Goal: Information Seeking & Learning: Learn about a topic

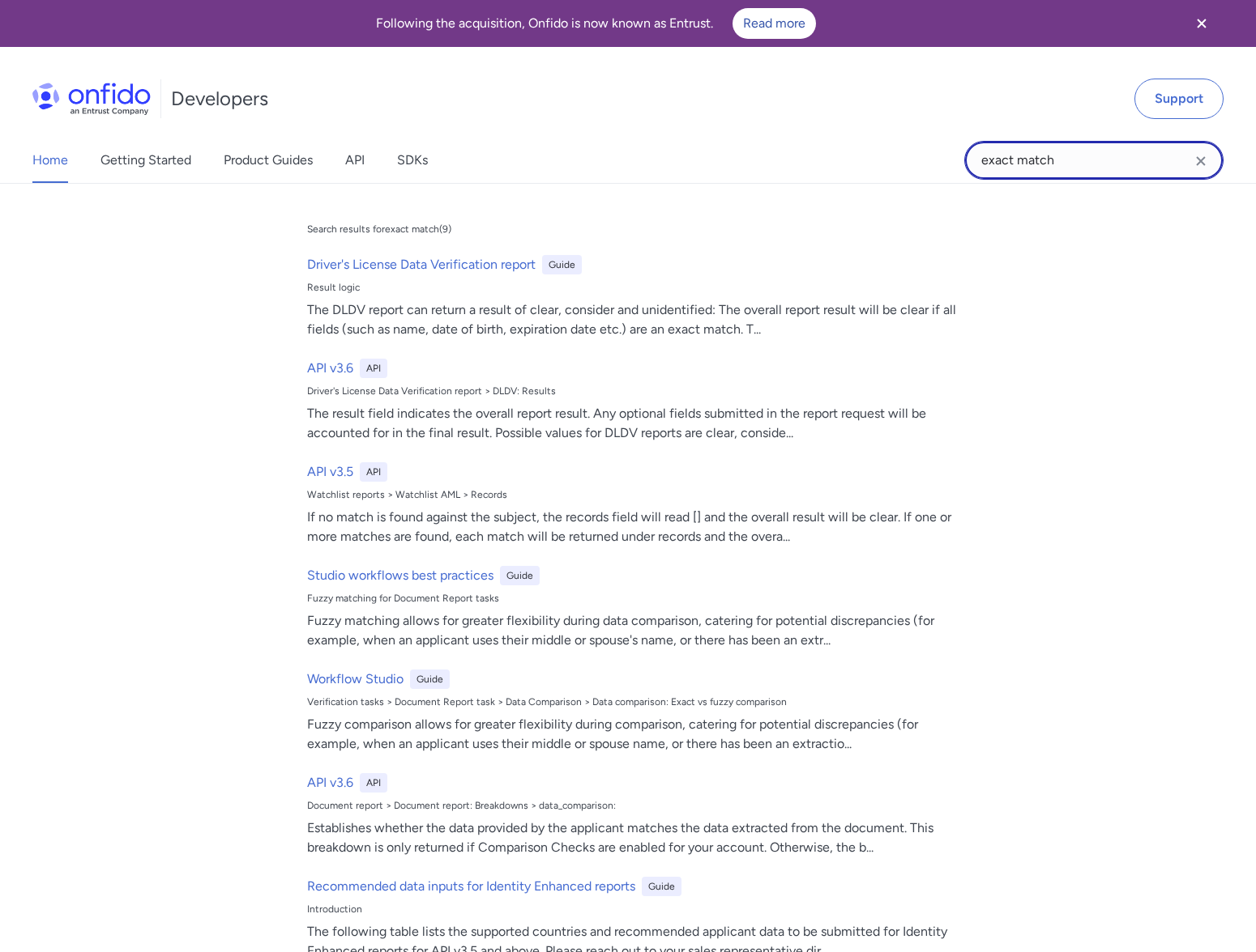
click at [1091, 160] on input "exact match" at bounding box center [1093, 160] width 259 height 39
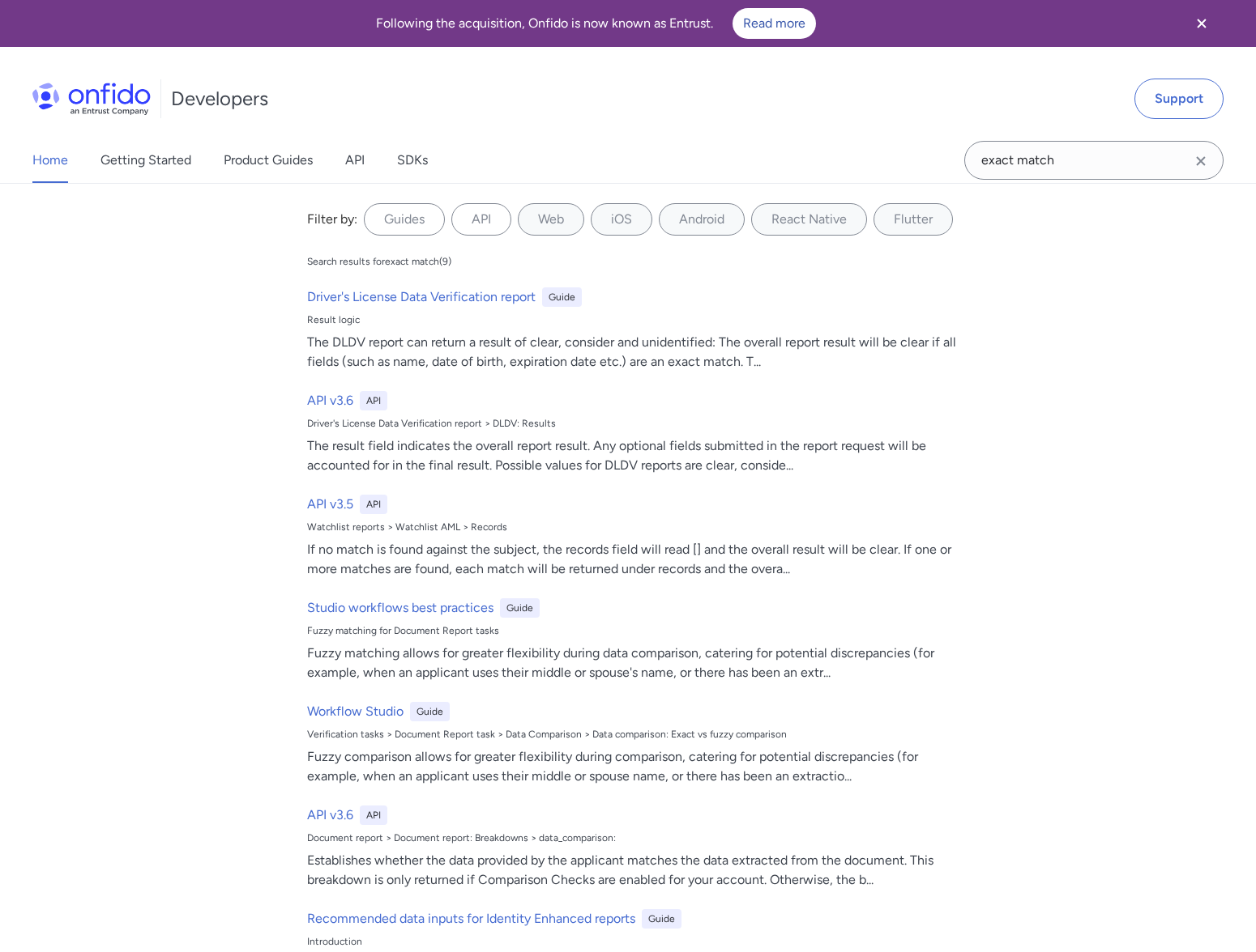
click at [1201, 160] on icon "Clear search field button" at bounding box center [1200, 160] width 9 height 9
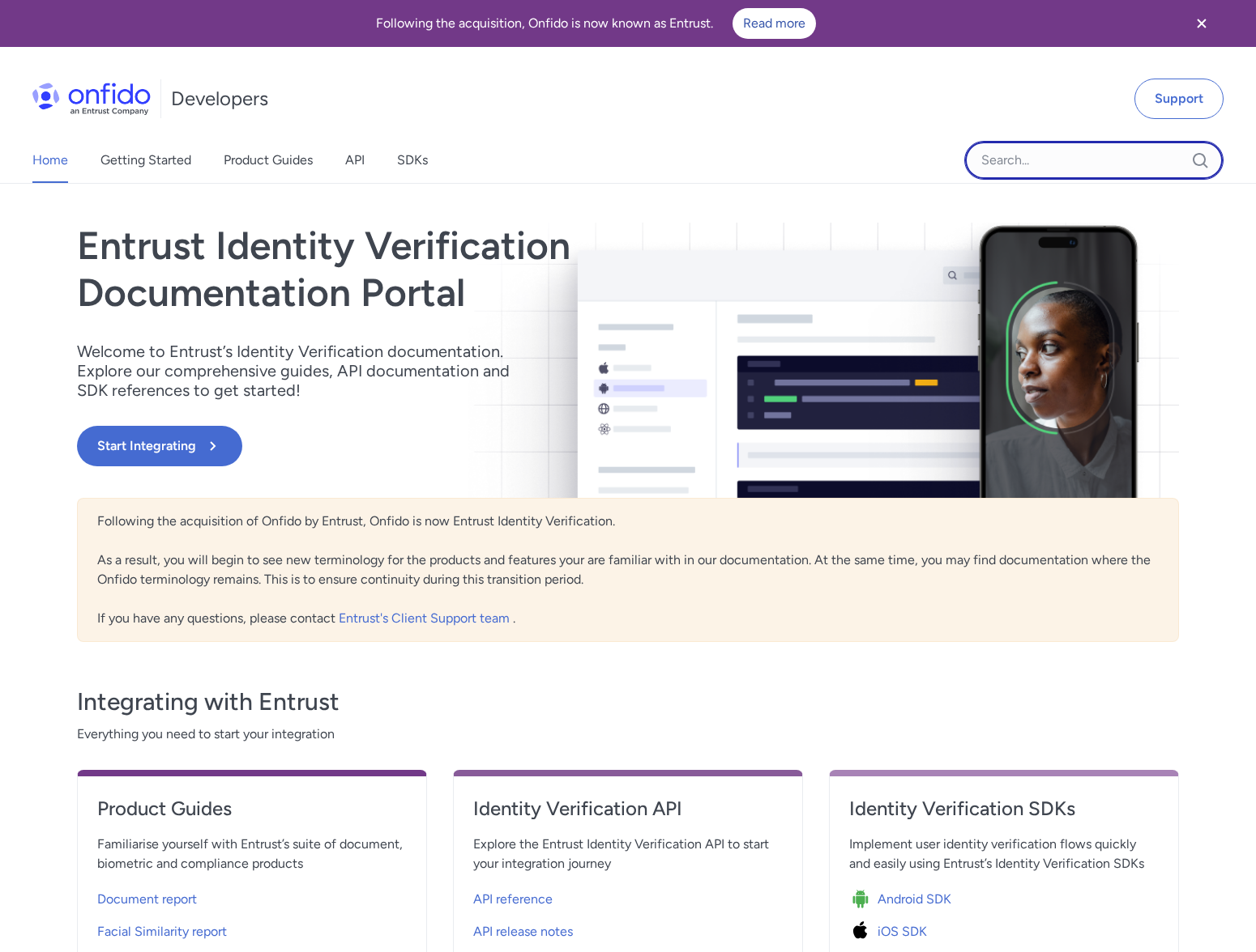
click at [1146, 161] on input "Onfido search input field" at bounding box center [1093, 160] width 259 height 39
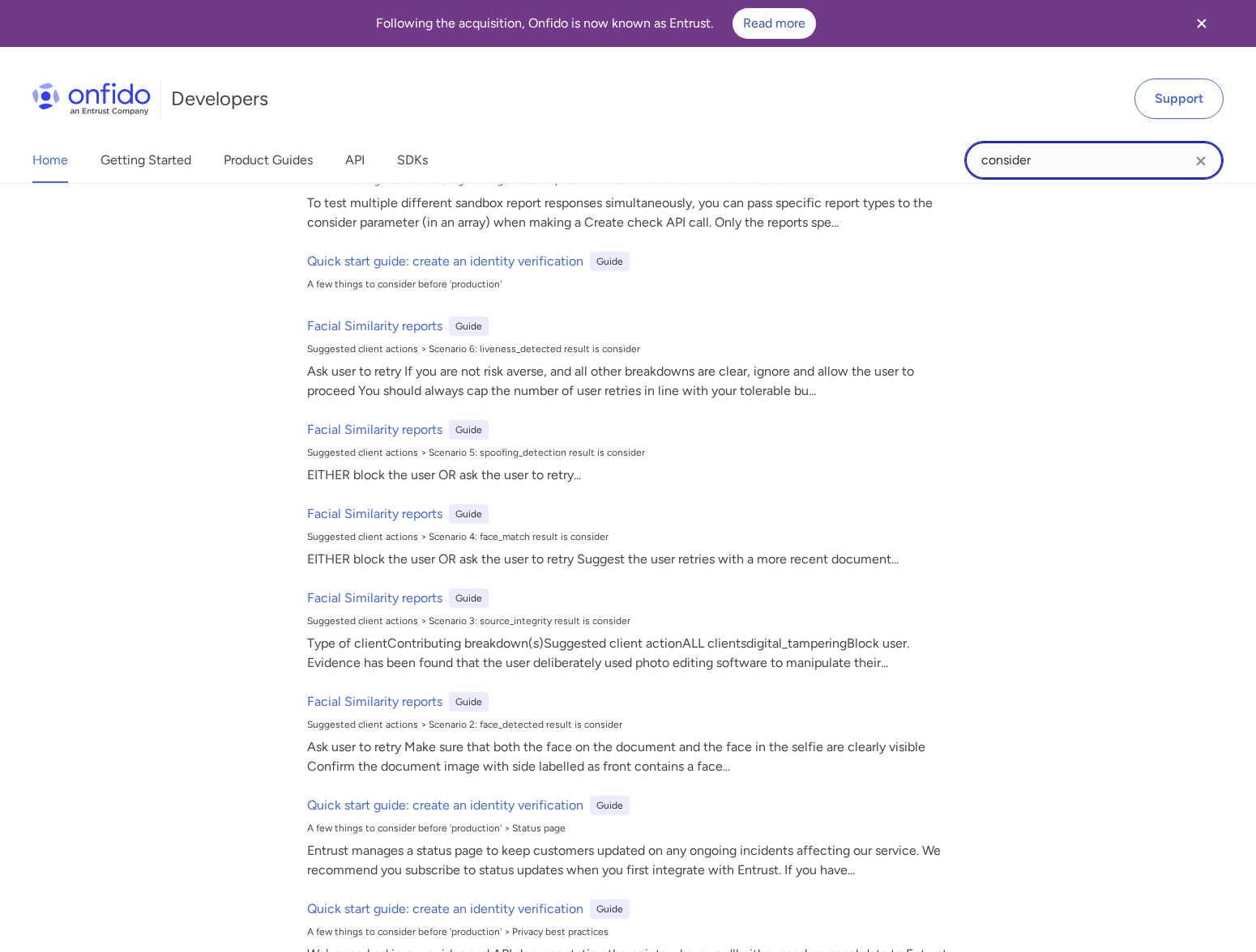
scroll to position [245, 0]
drag, startPoint x: 1082, startPoint y: 160, endPoint x: 898, endPoint y: 149, distance: 184.3
click at [898, 149] on div "Home Getting Started Product Guides API SDKs consider consider Filter by: Guide…" at bounding box center [628, 160] width 1256 height 45
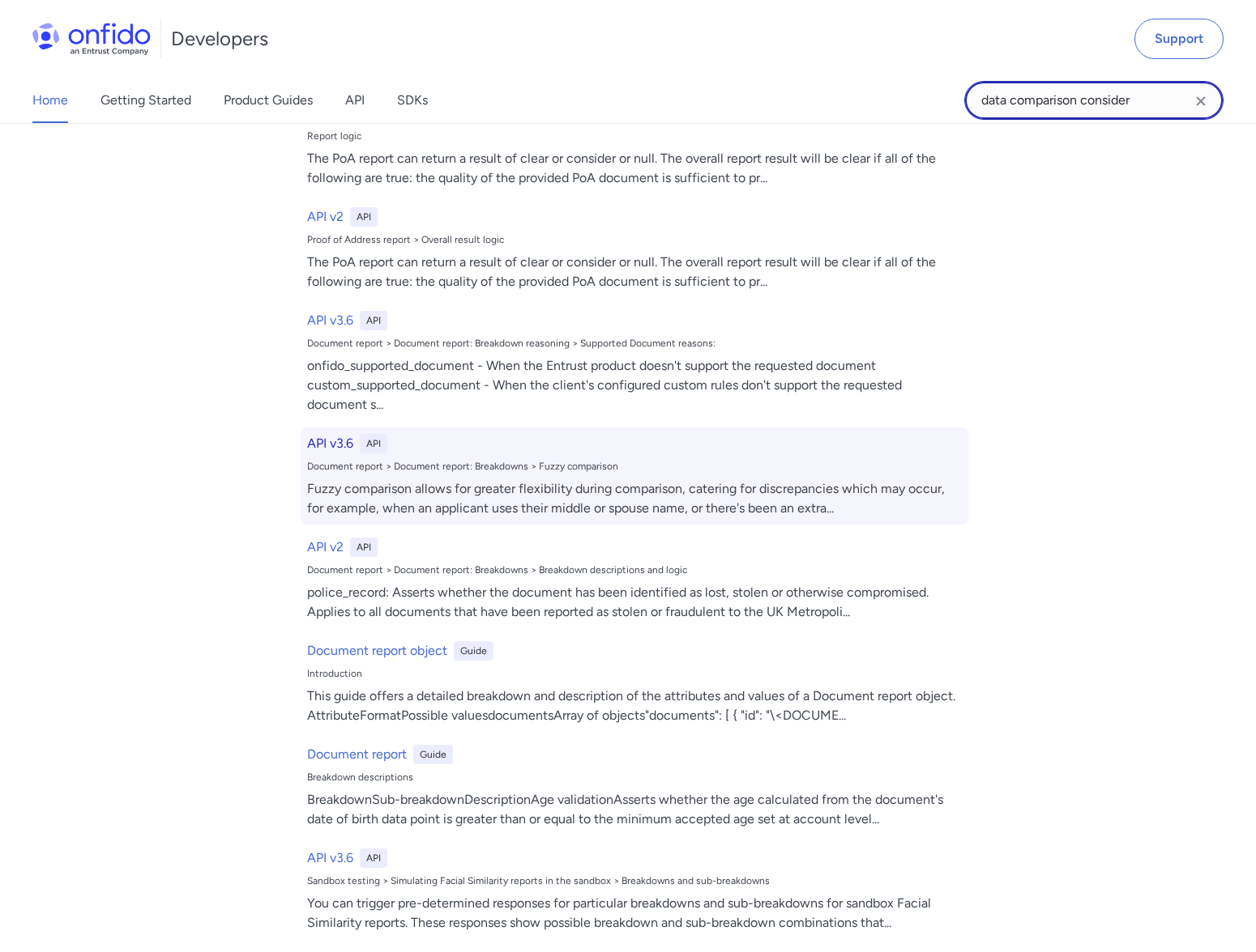
scroll to position [541, 0]
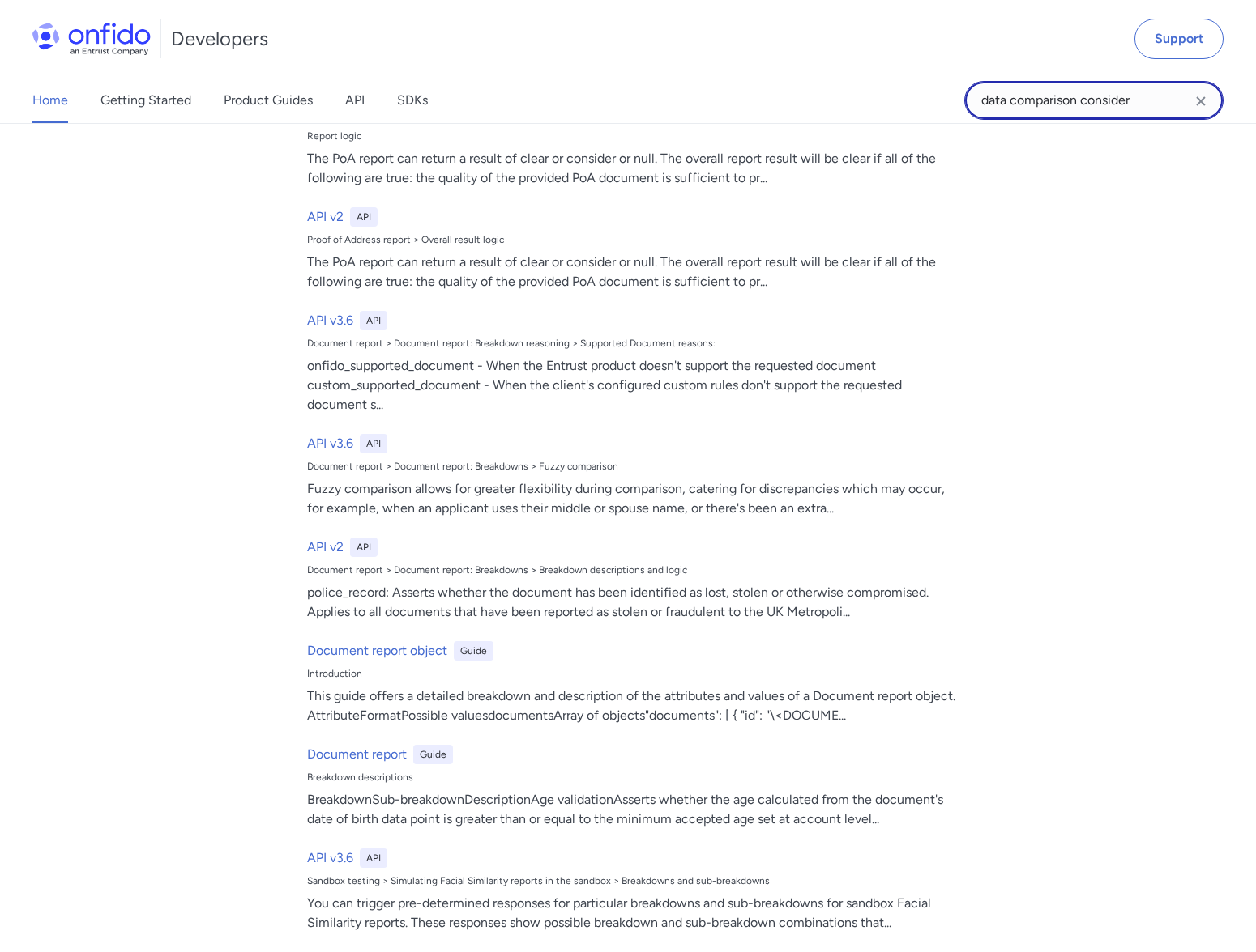
drag, startPoint x: 1100, startPoint y: 99, endPoint x: 1235, endPoint y: 104, distance: 135.1
click at [1235, 104] on div "Home Getting Started Product Guides API SDKs data comparison consider data comp…" at bounding box center [628, 101] width 1256 height 45
type input "data comparison"
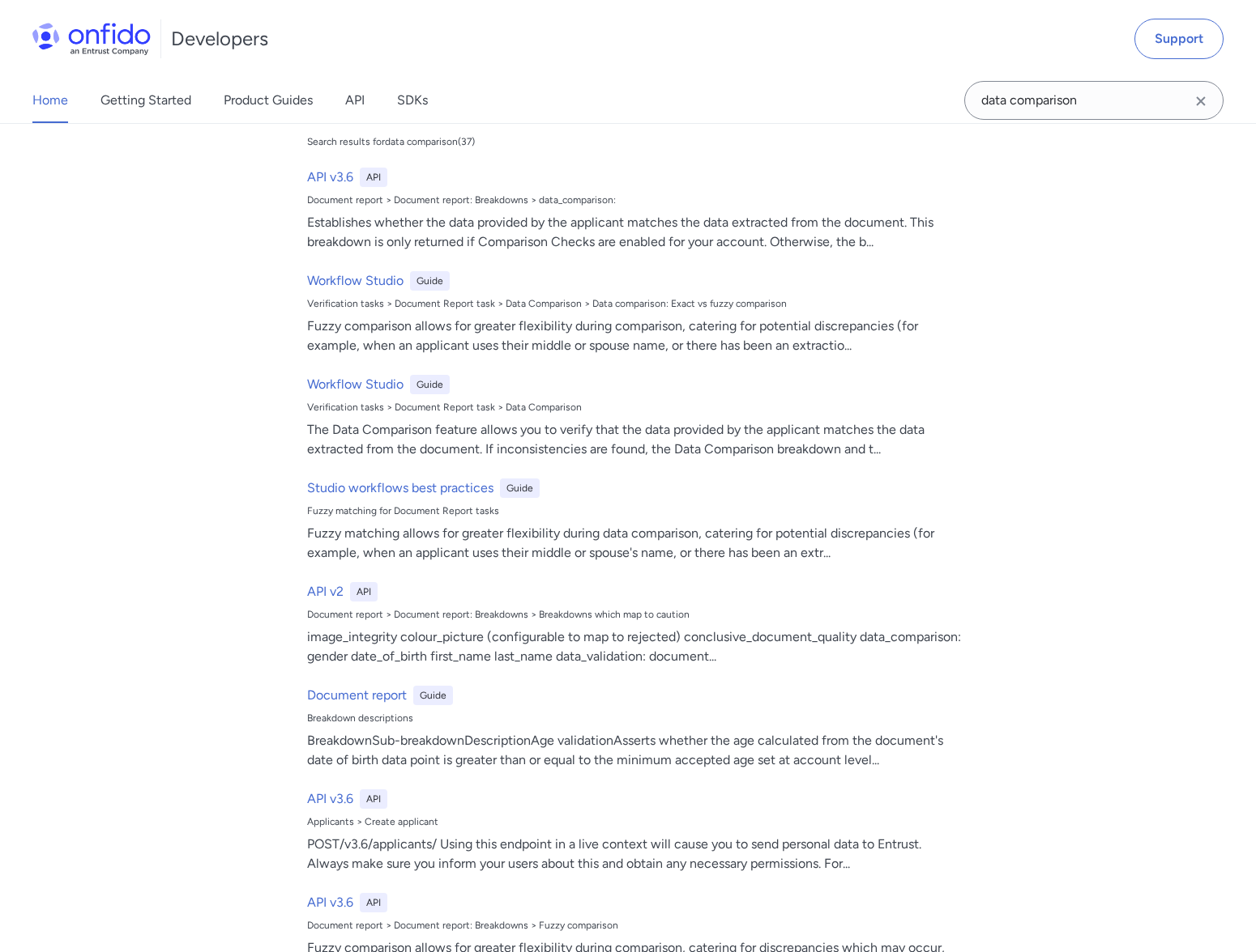
click at [425, 104] on div "Home Getting Started Product Guides API SDKs" at bounding box center [246, 101] width 493 height 45
click at [364, 100] on link "API" at bounding box center [355, 101] width 19 height 45
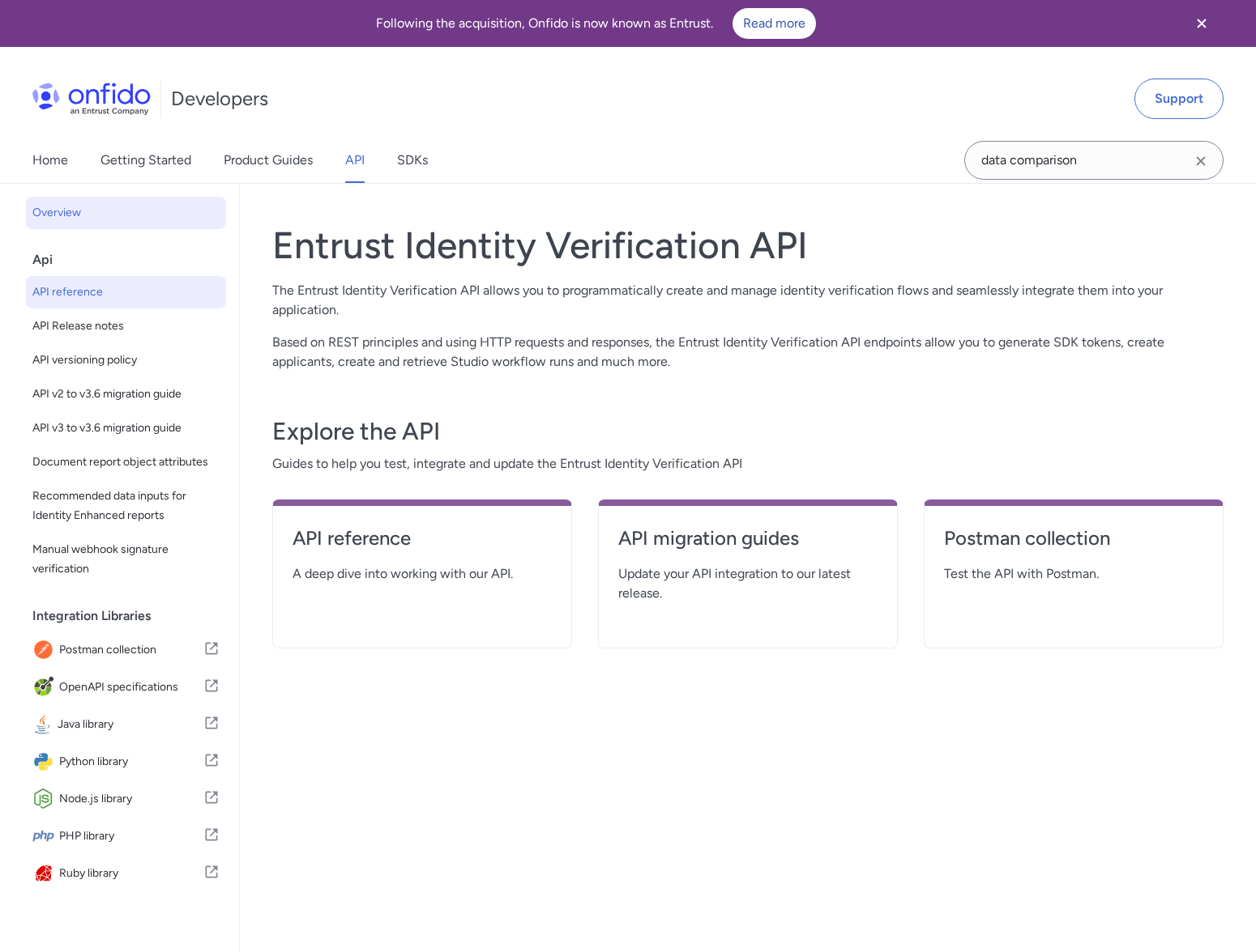
click at [131, 300] on span "API reference" at bounding box center [126, 292] width 187 height 19
select select "http"
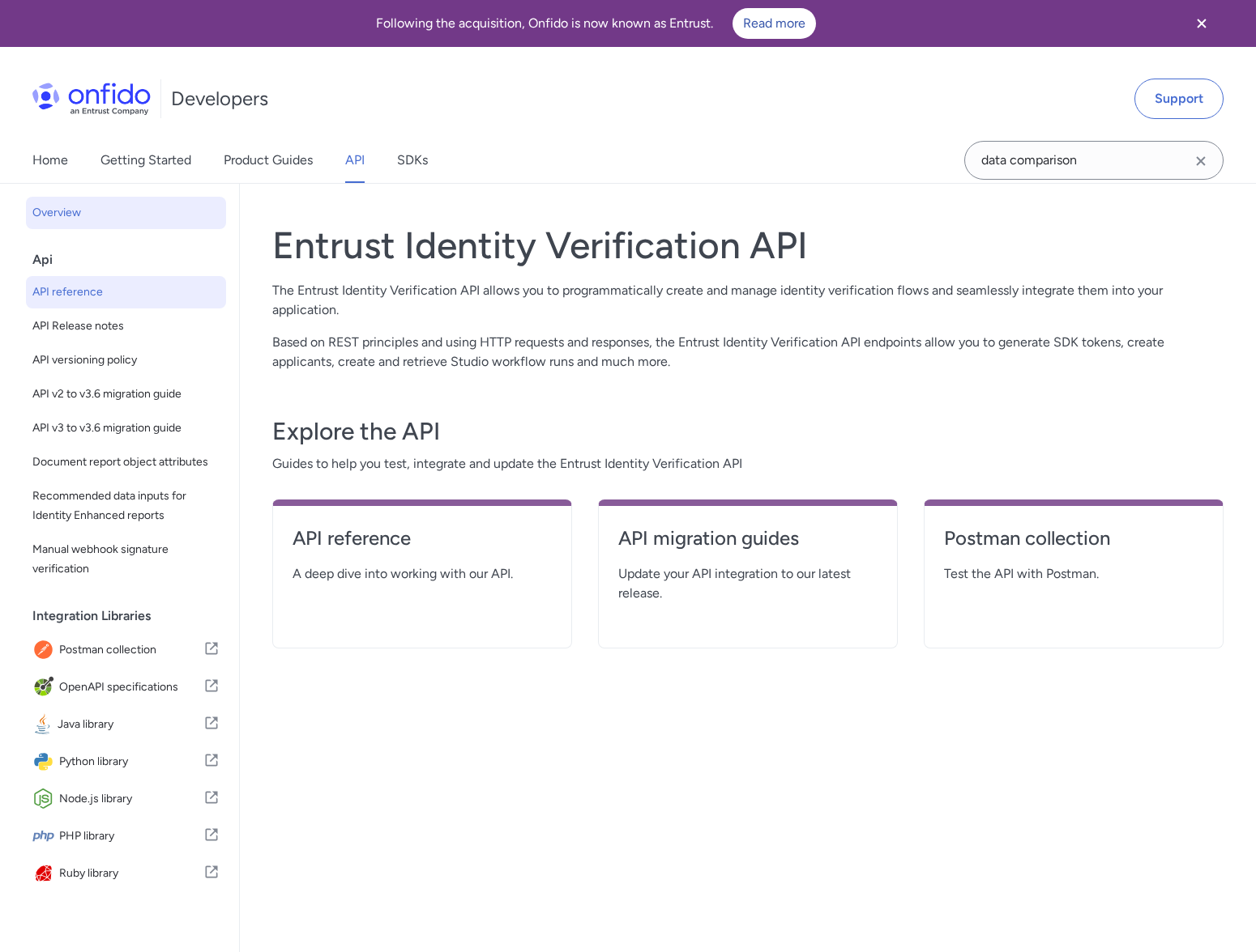
select select "http"
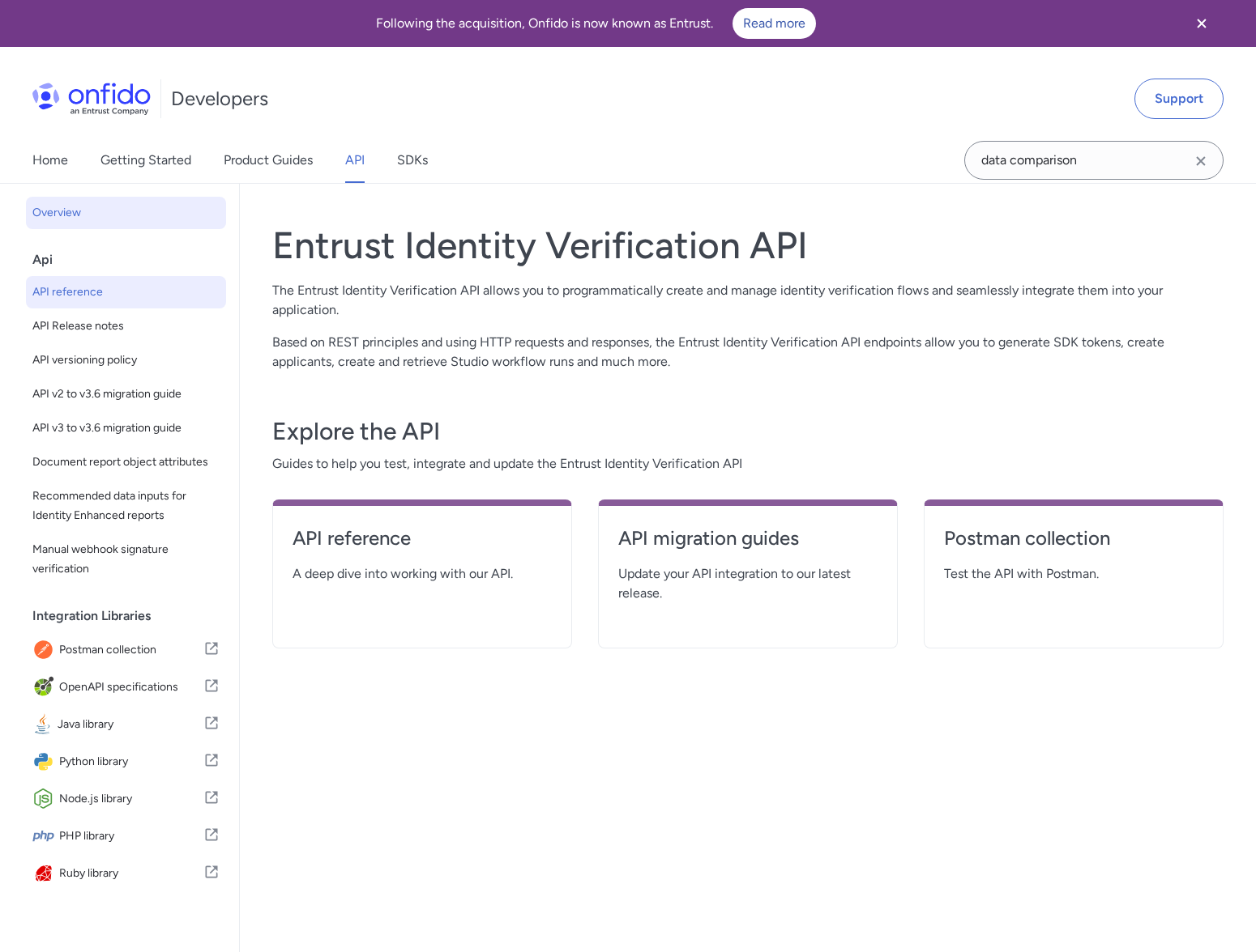
select select "http"
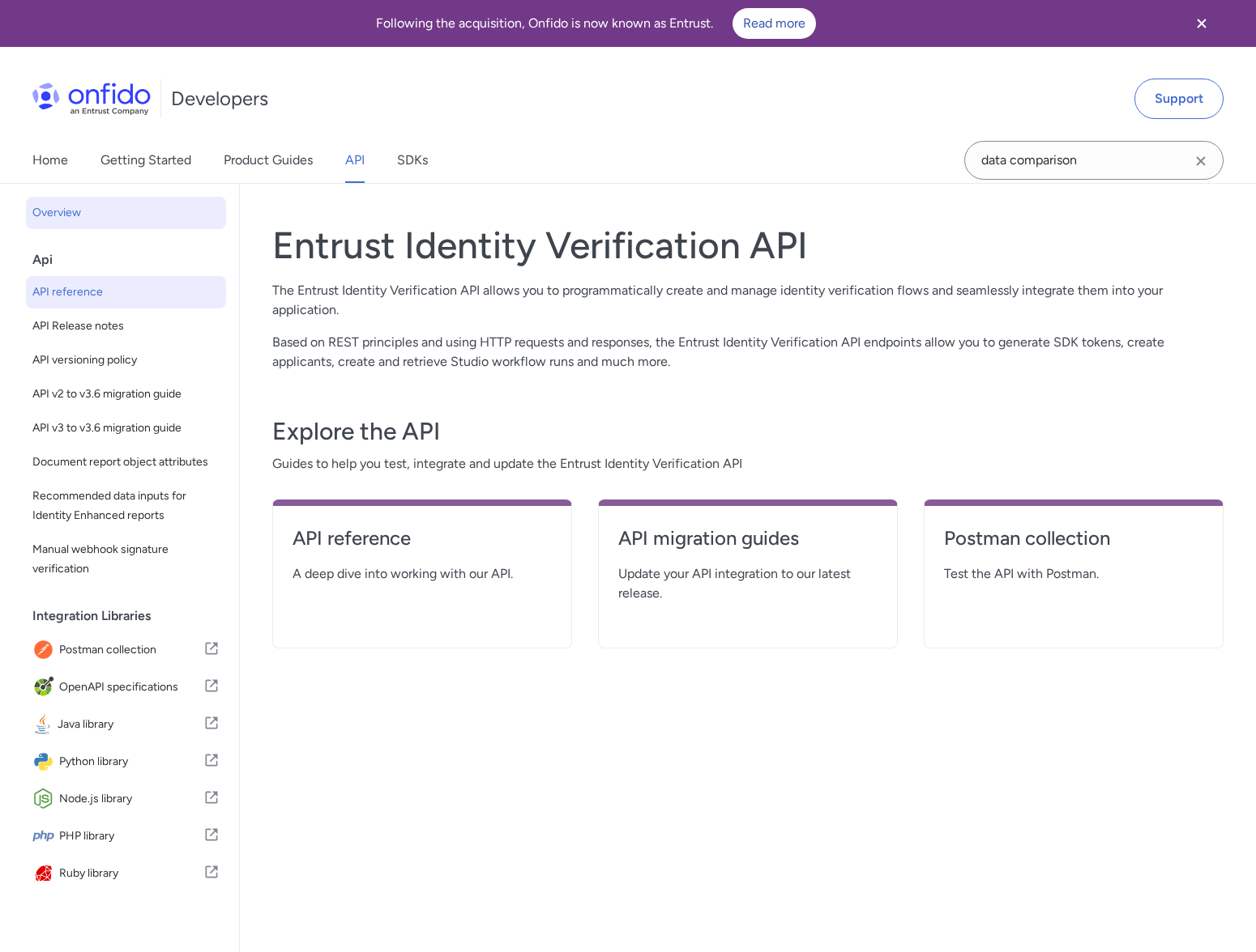
select select "http"
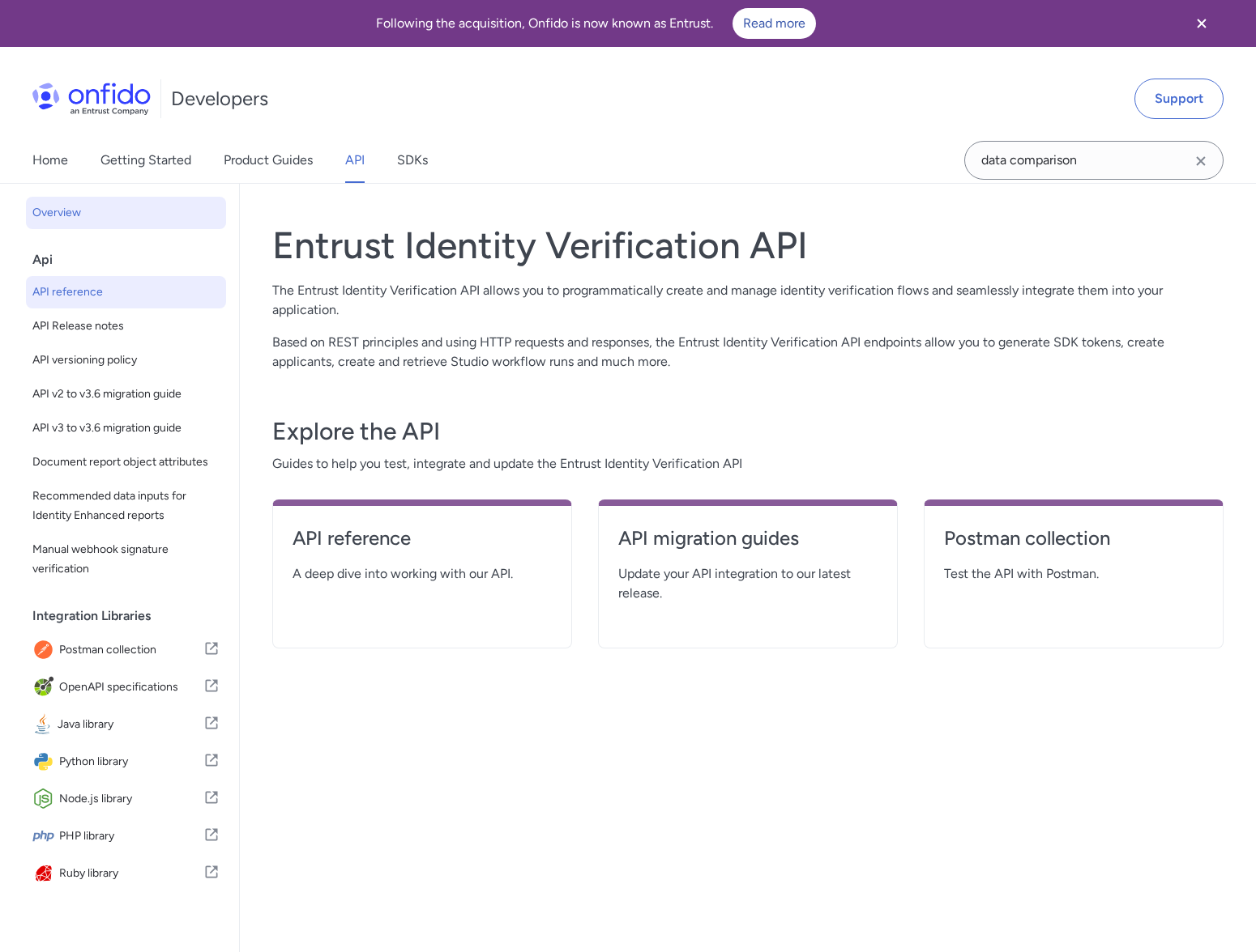
select select "http"
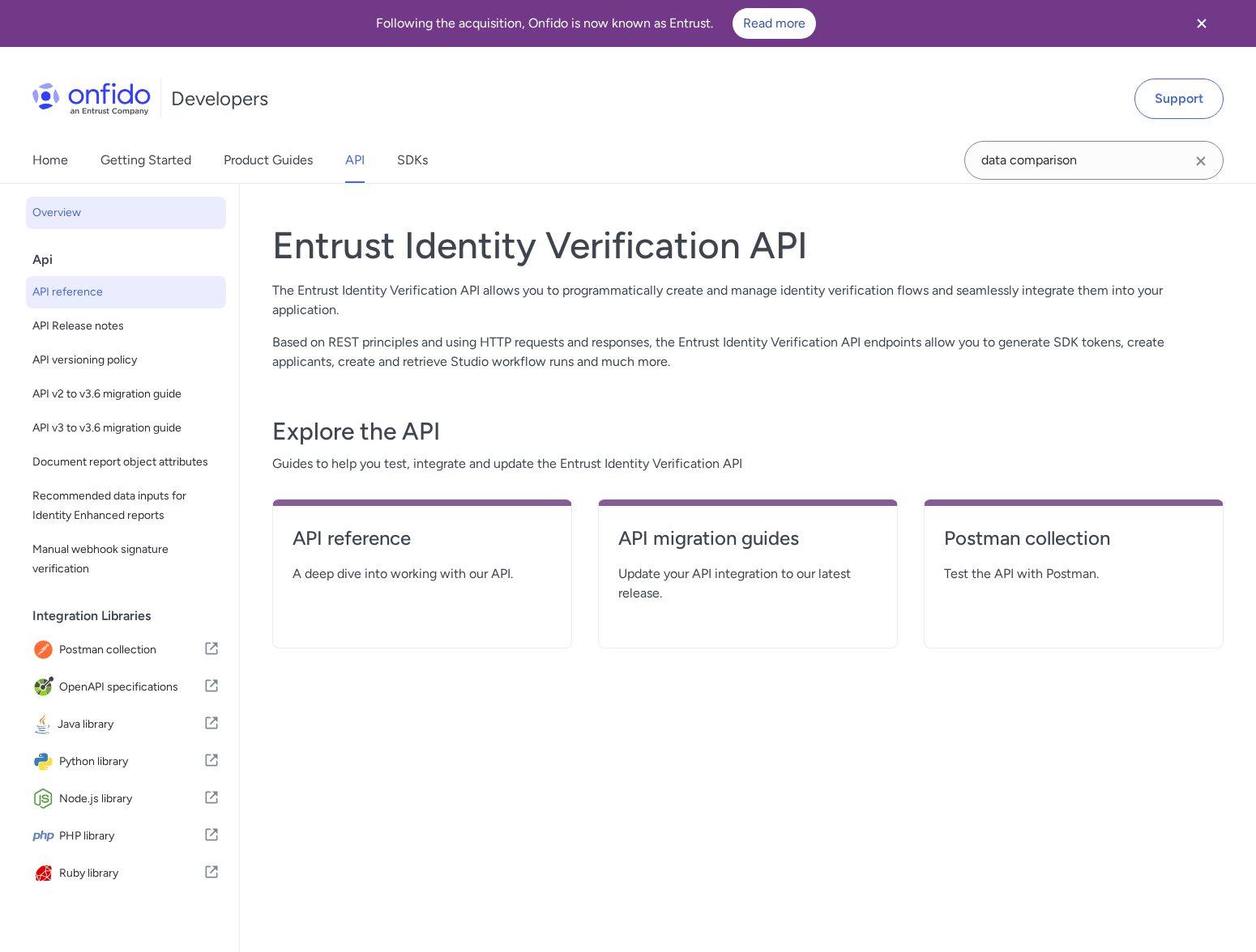
select select "http"
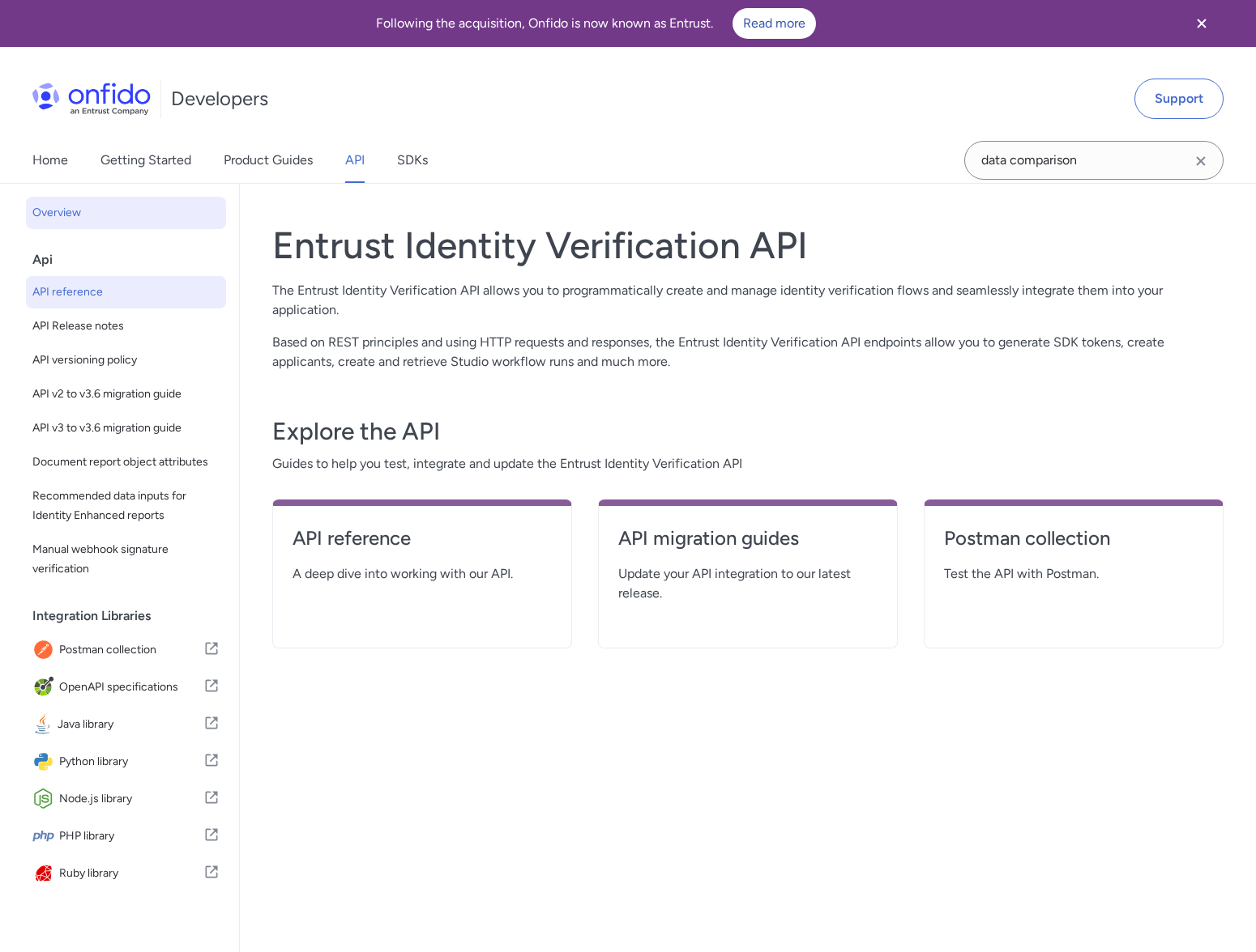
select select "http"
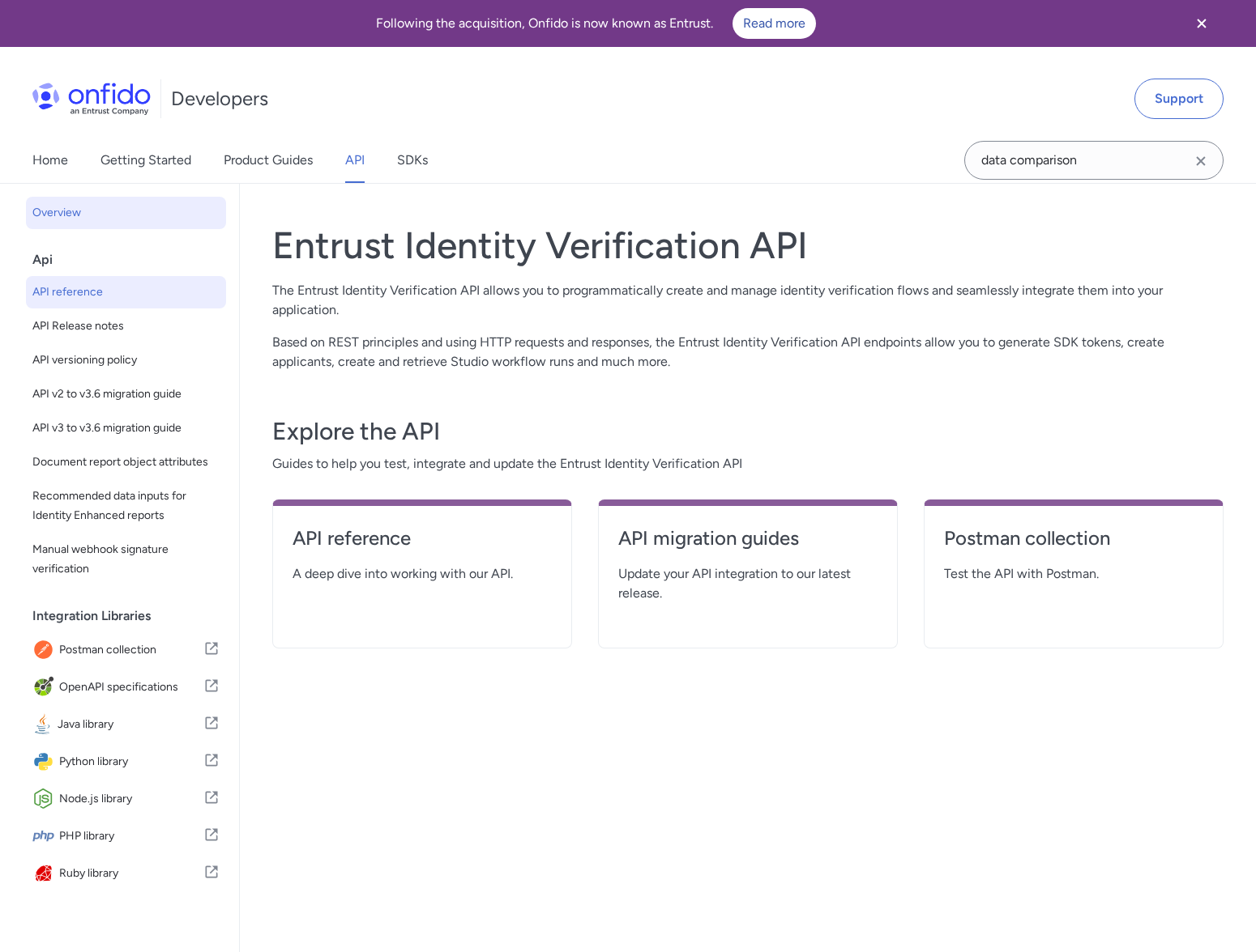
select select "http"
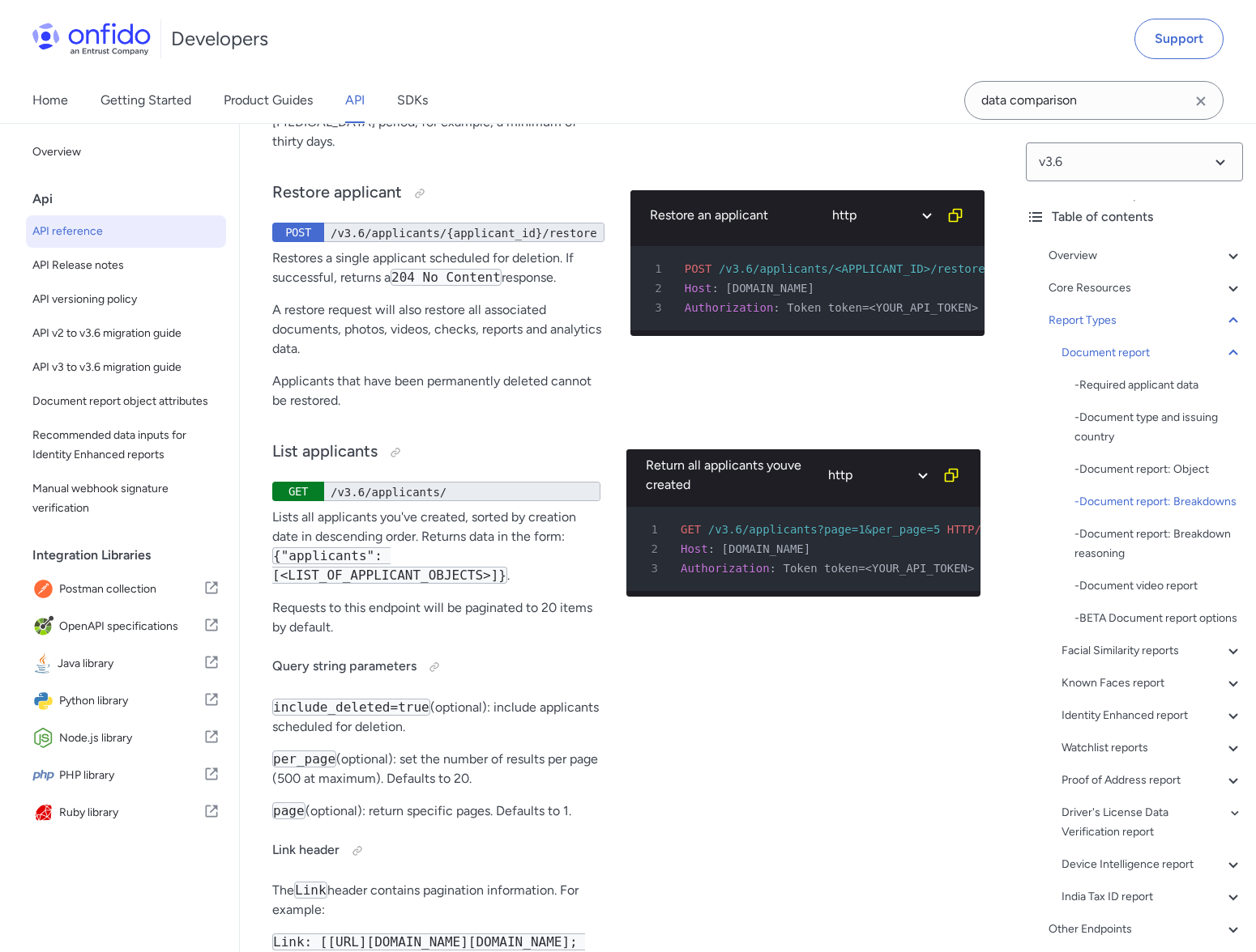
scroll to position [82011, 0]
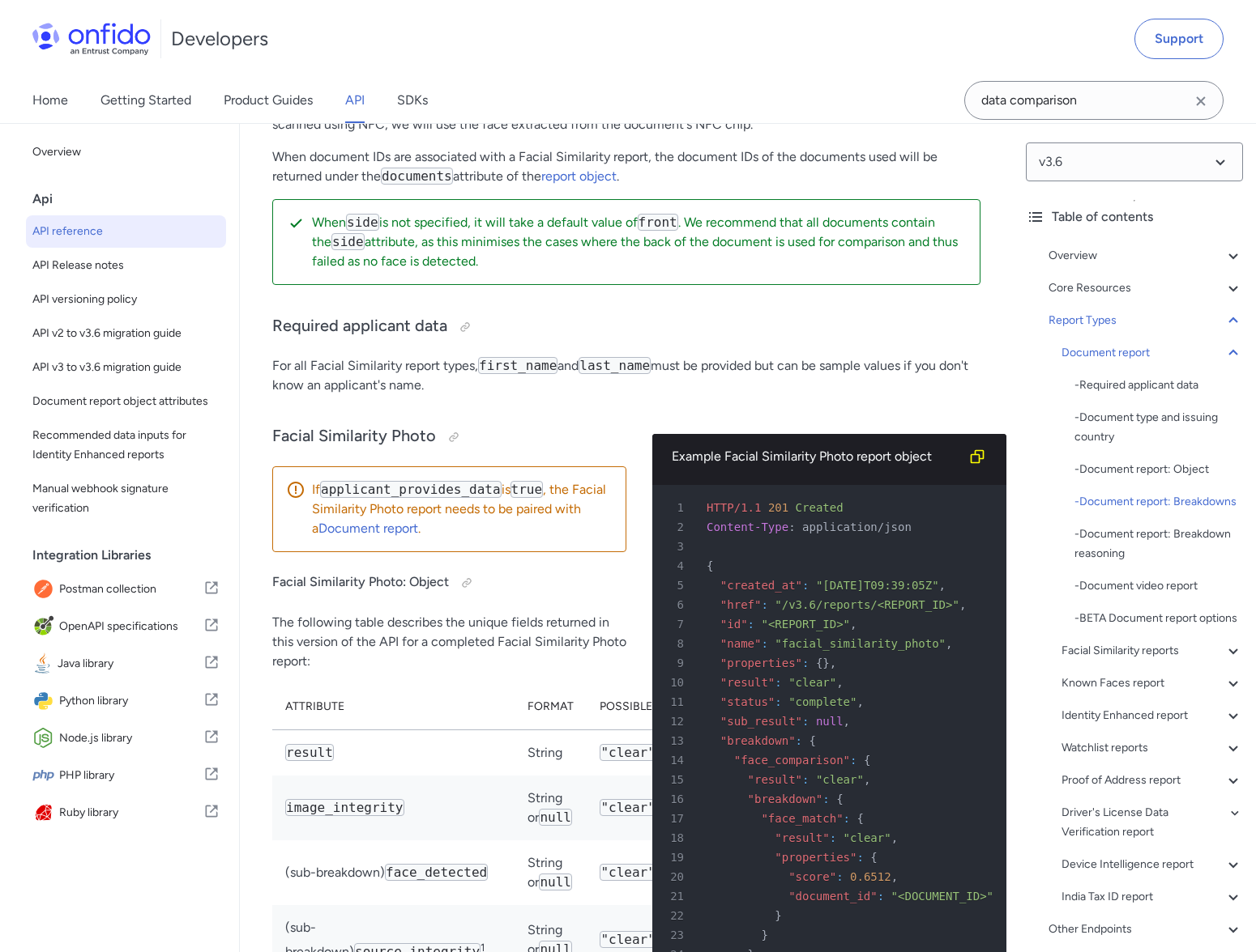
drag, startPoint x: 345, startPoint y: 559, endPoint x: 346, endPoint y: 545, distance: 14.0
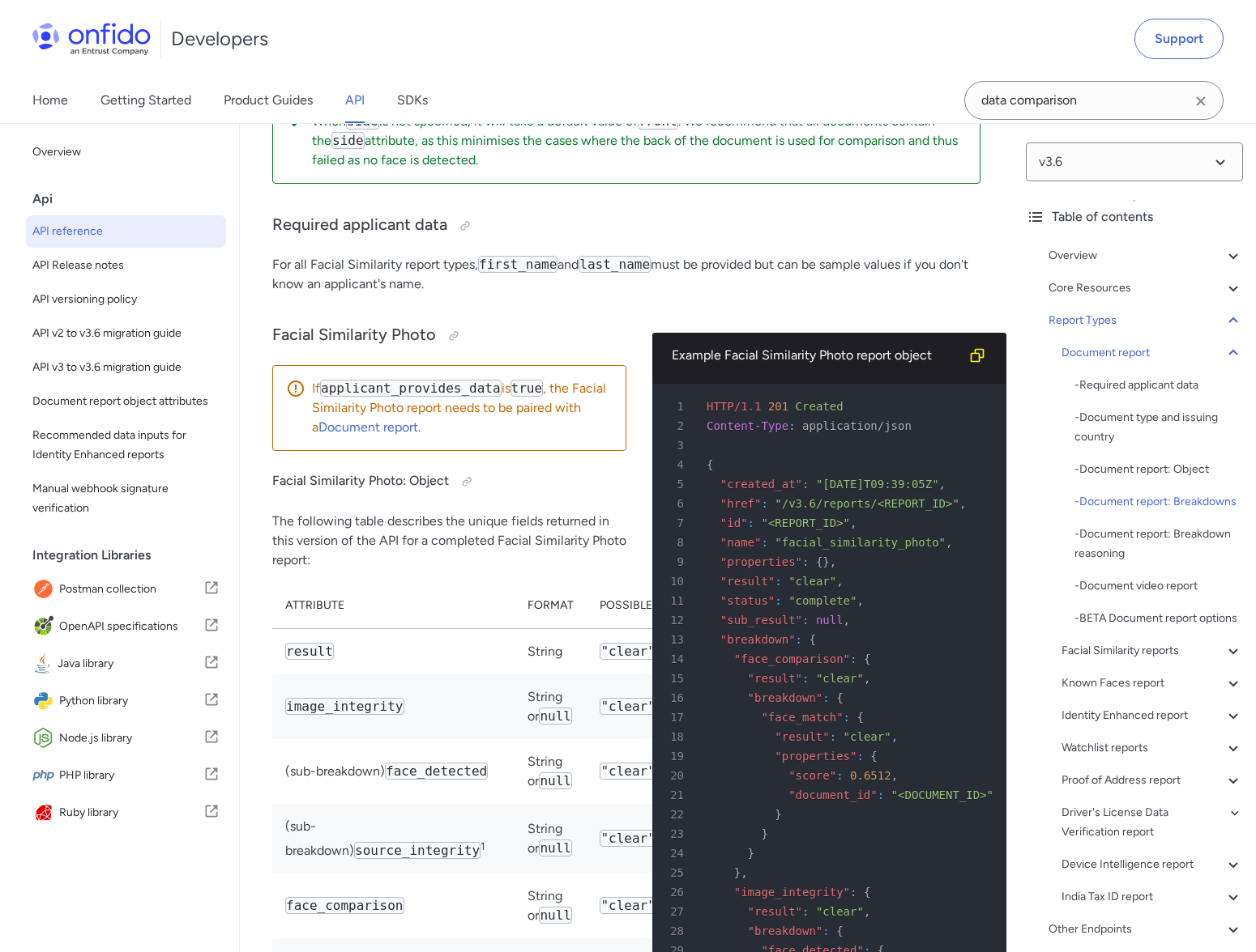
scroll to position [82120, 0]
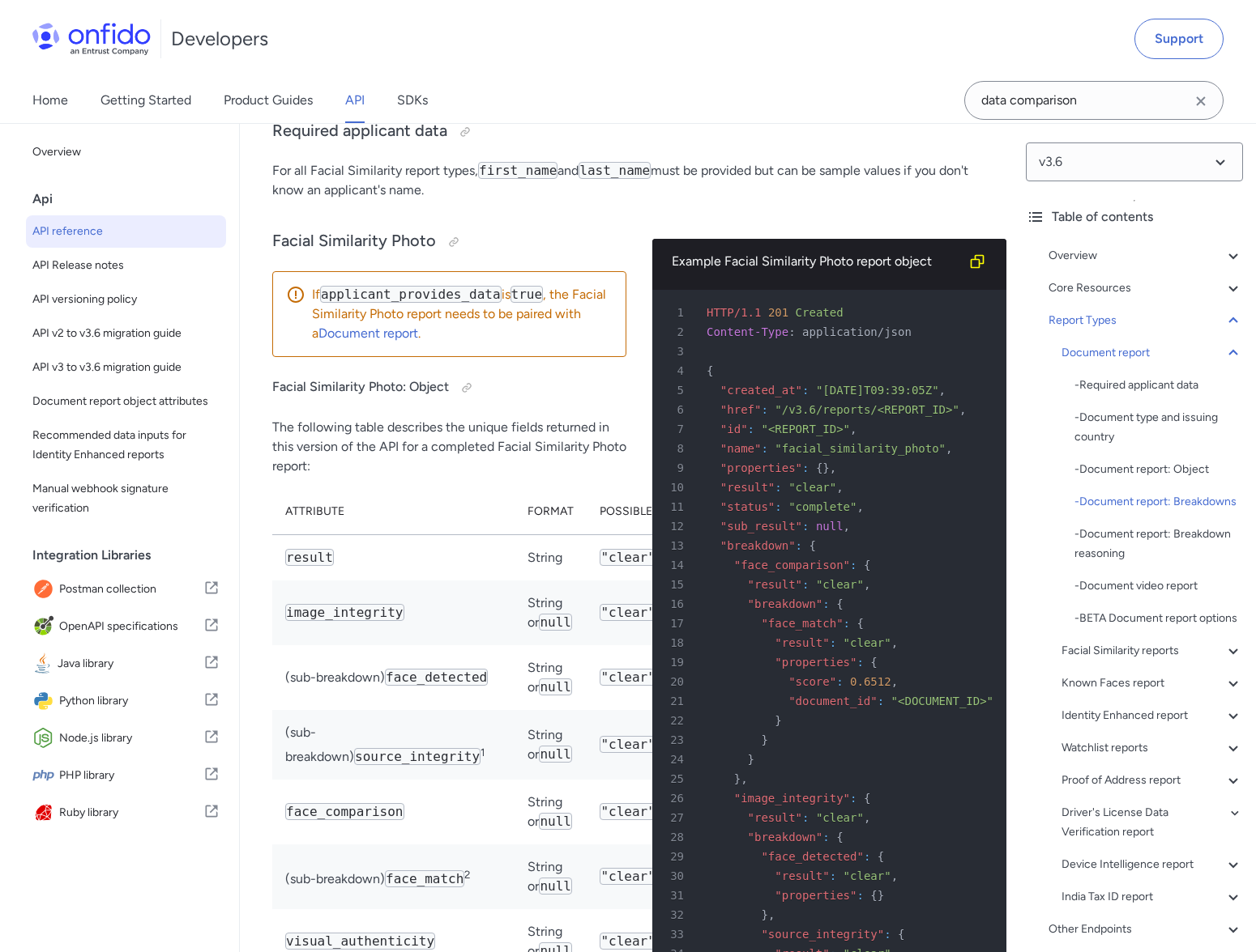
scroll to position [82208, 0]
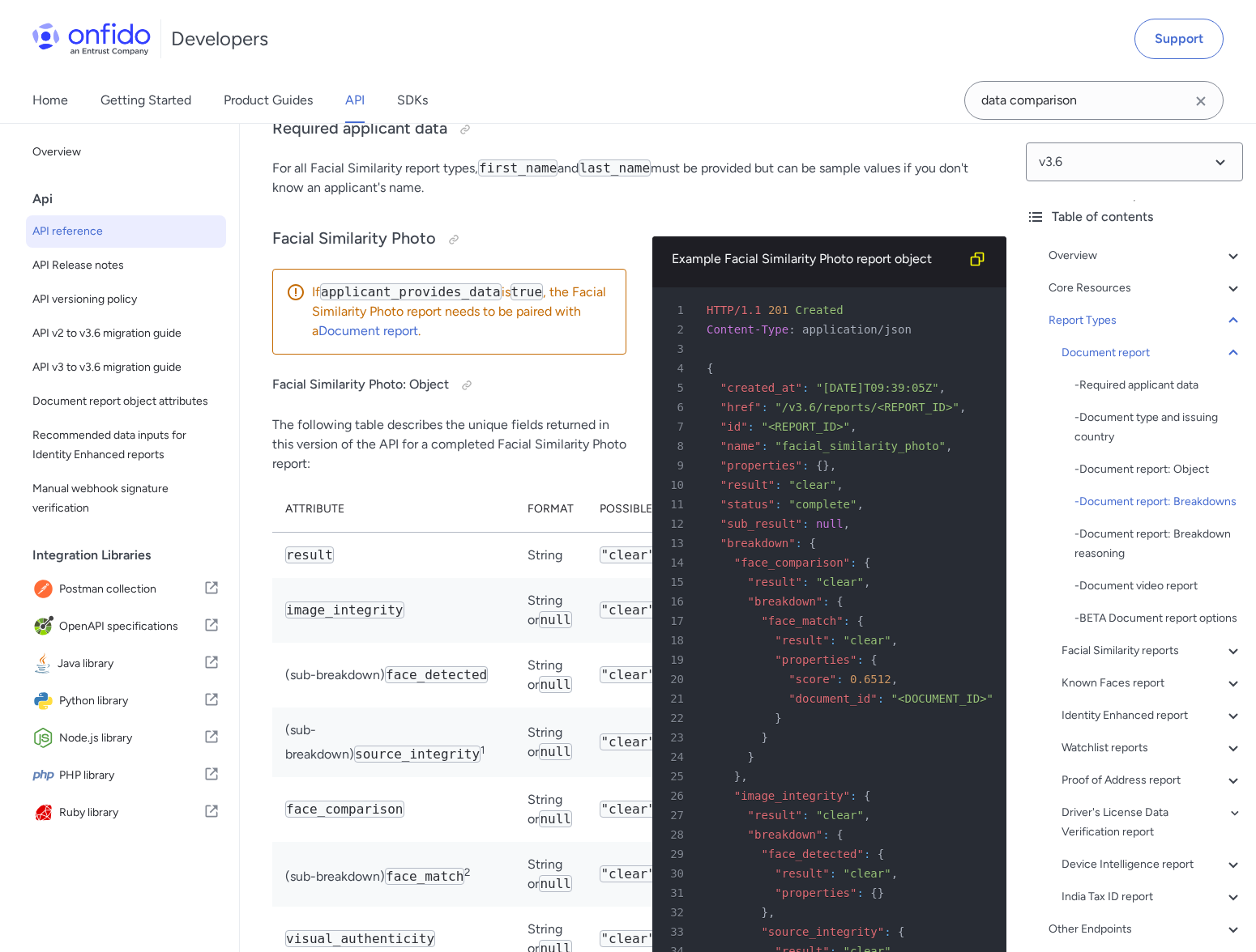
drag, startPoint x: 351, startPoint y: 429, endPoint x: 350, endPoint y: 421, distance: 8.1
click at [684, 34] on div "Developers Support" at bounding box center [628, 39] width 1256 height 78
click at [736, 48] on div "Developers Support" at bounding box center [628, 39] width 1256 height 78
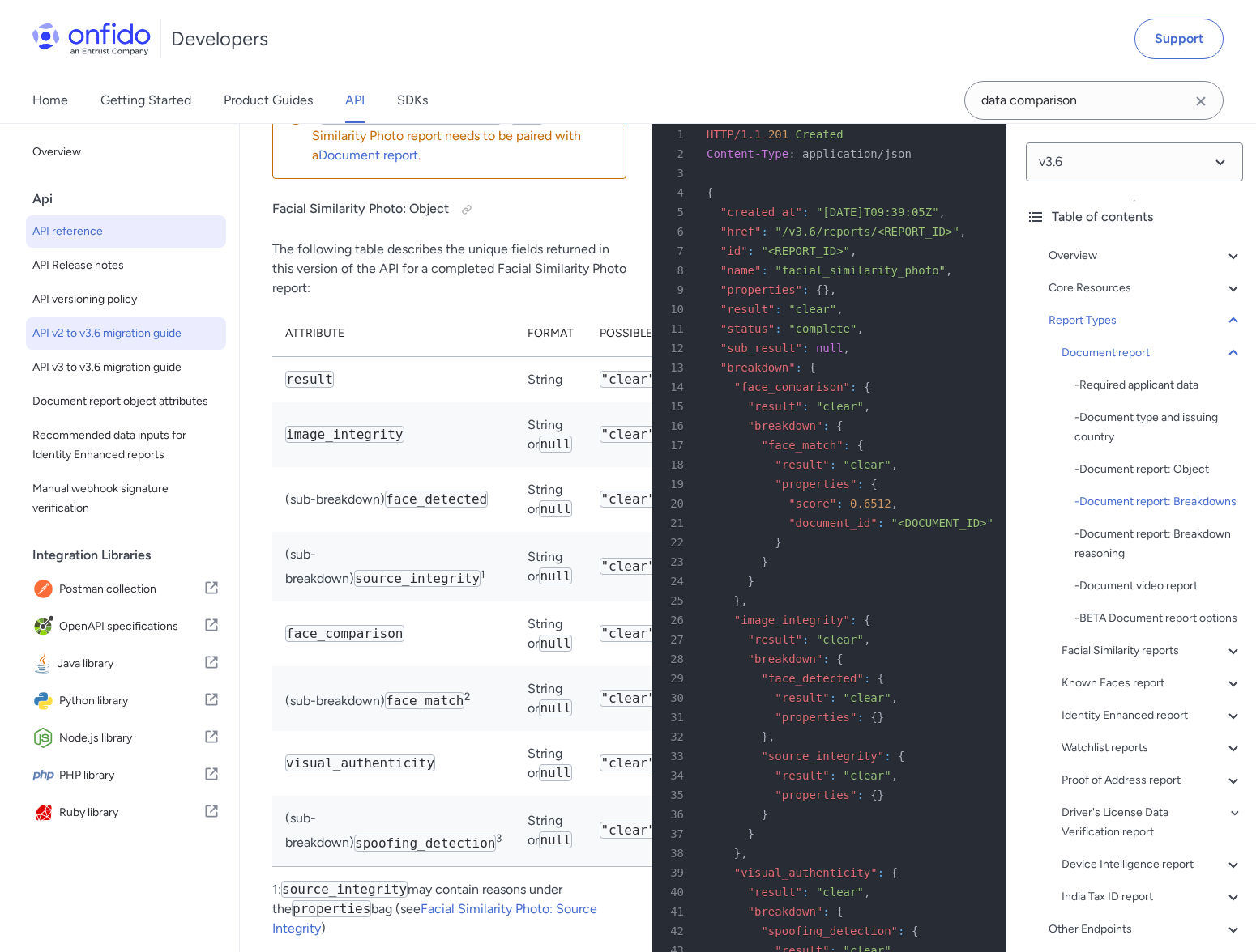
scroll to position [82398, 0]
